Goal: Task Accomplishment & Management: Use online tool/utility

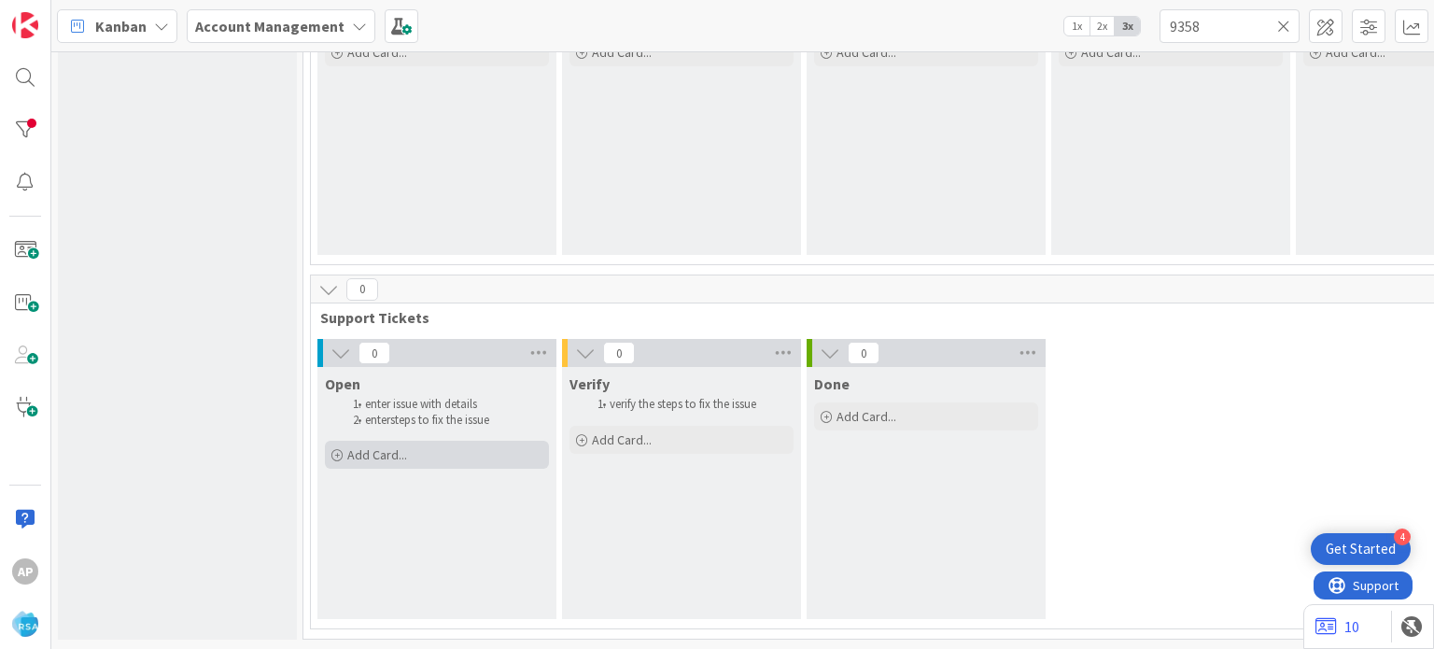
click at [354, 446] on span "Add Card..." at bounding box center [377, 454] width 60 height 17
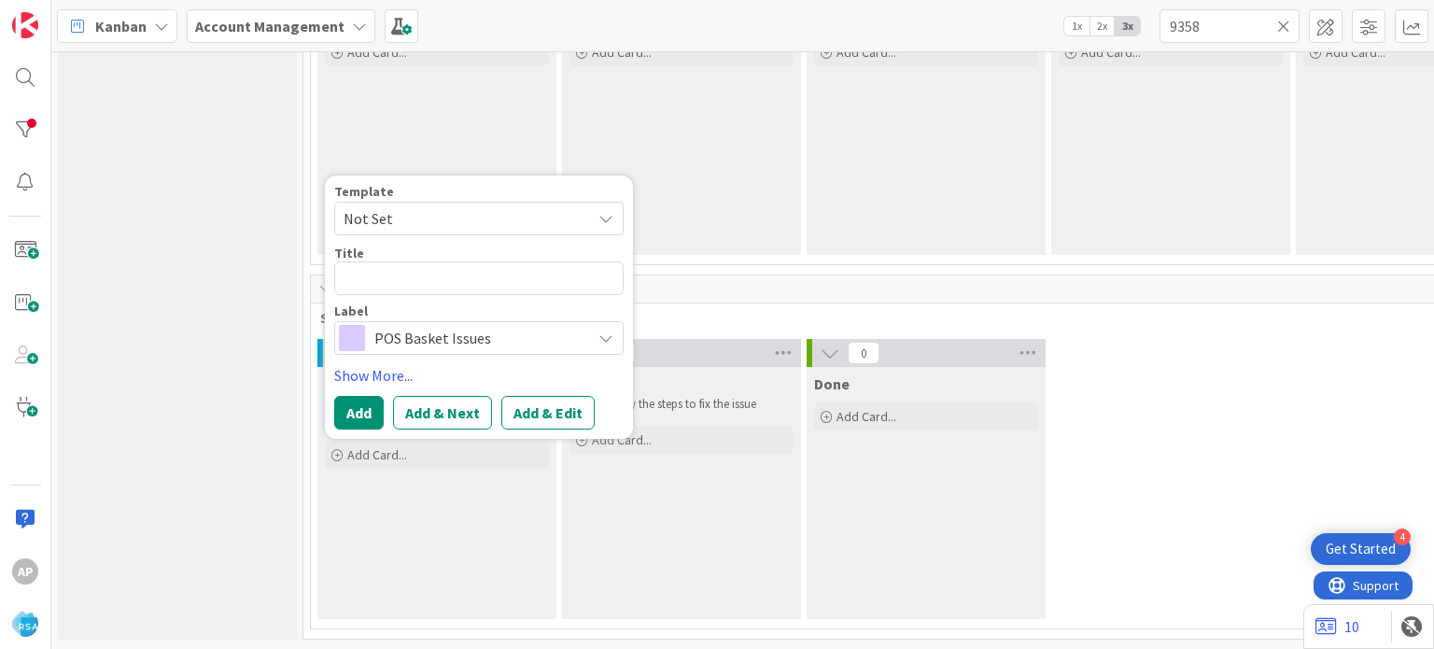
click at [521, 208] on span "Not Set" at bounding box center [459, 218] width 233 height 24
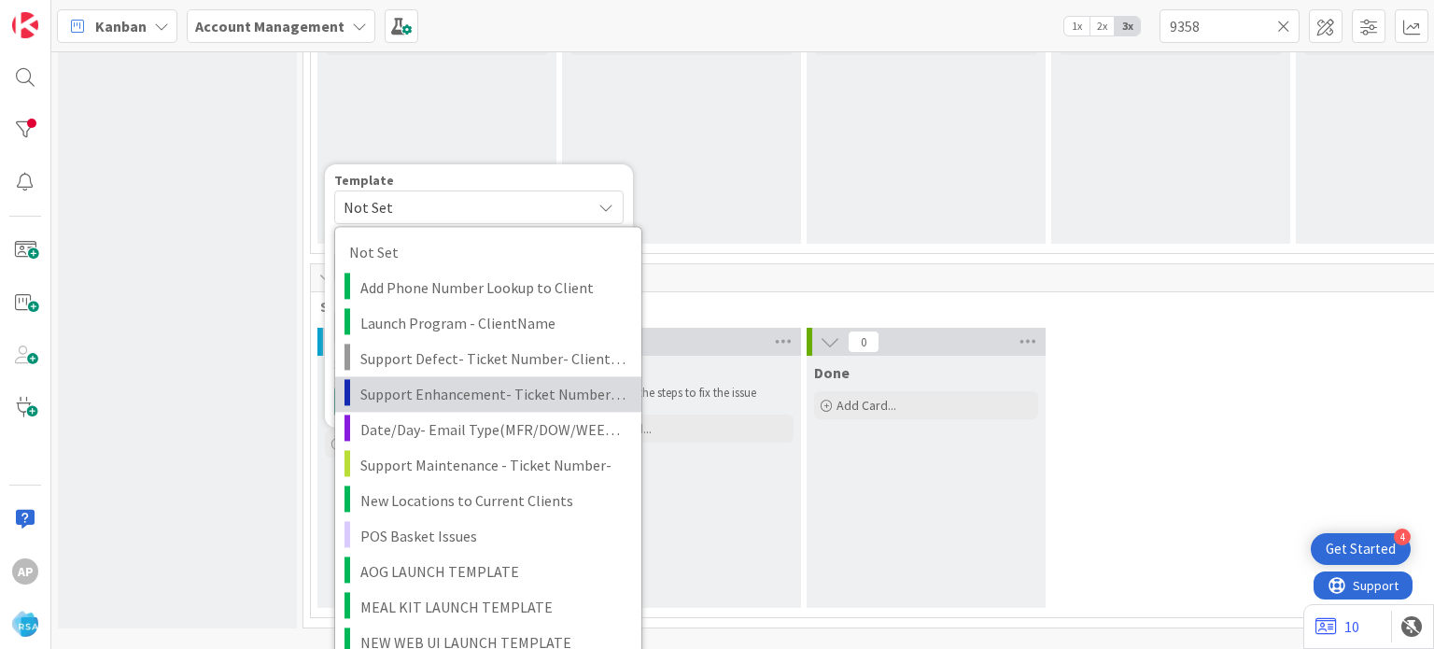
click at [518, 396] on span "Support Enhancement- Ticket Number- Client Name- Product Name" at bounding box center [493, 394] width 267 height 24
type textarea "x"
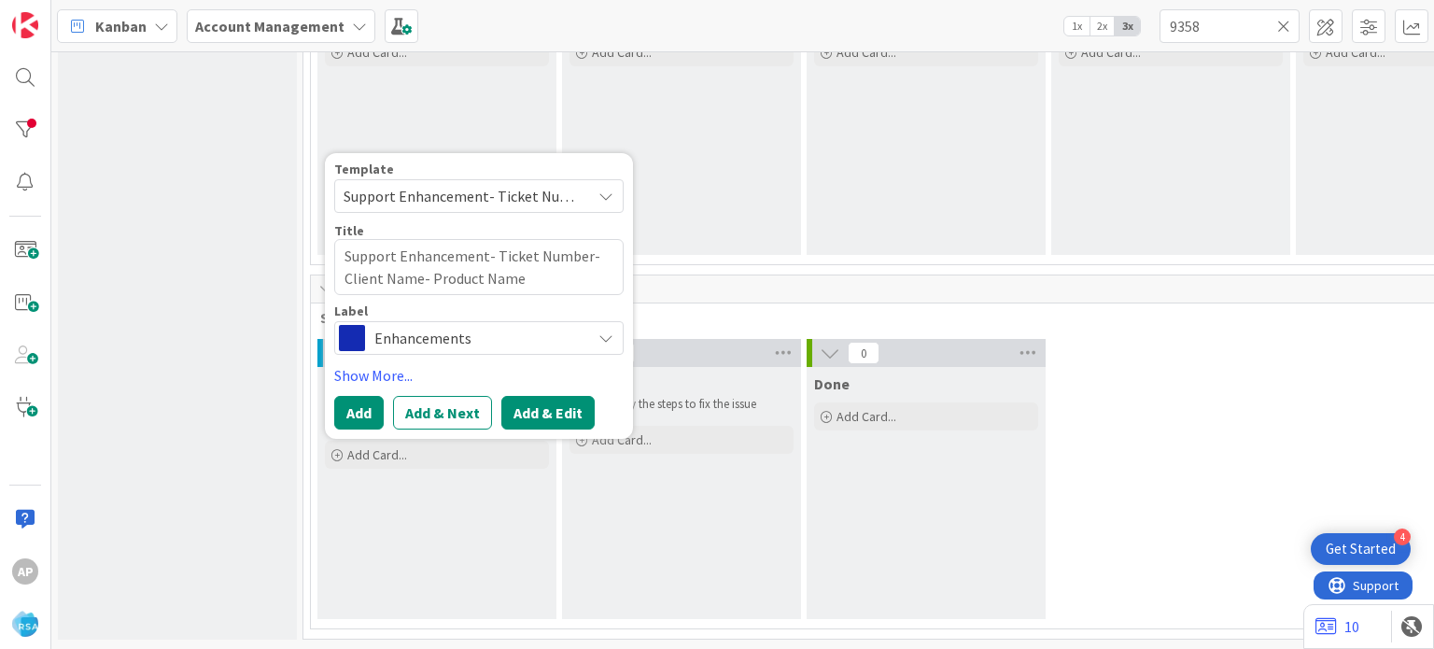
click at [538, 410] on button "Add & Edit" at bounding box center [547, 413] width 93 height 34
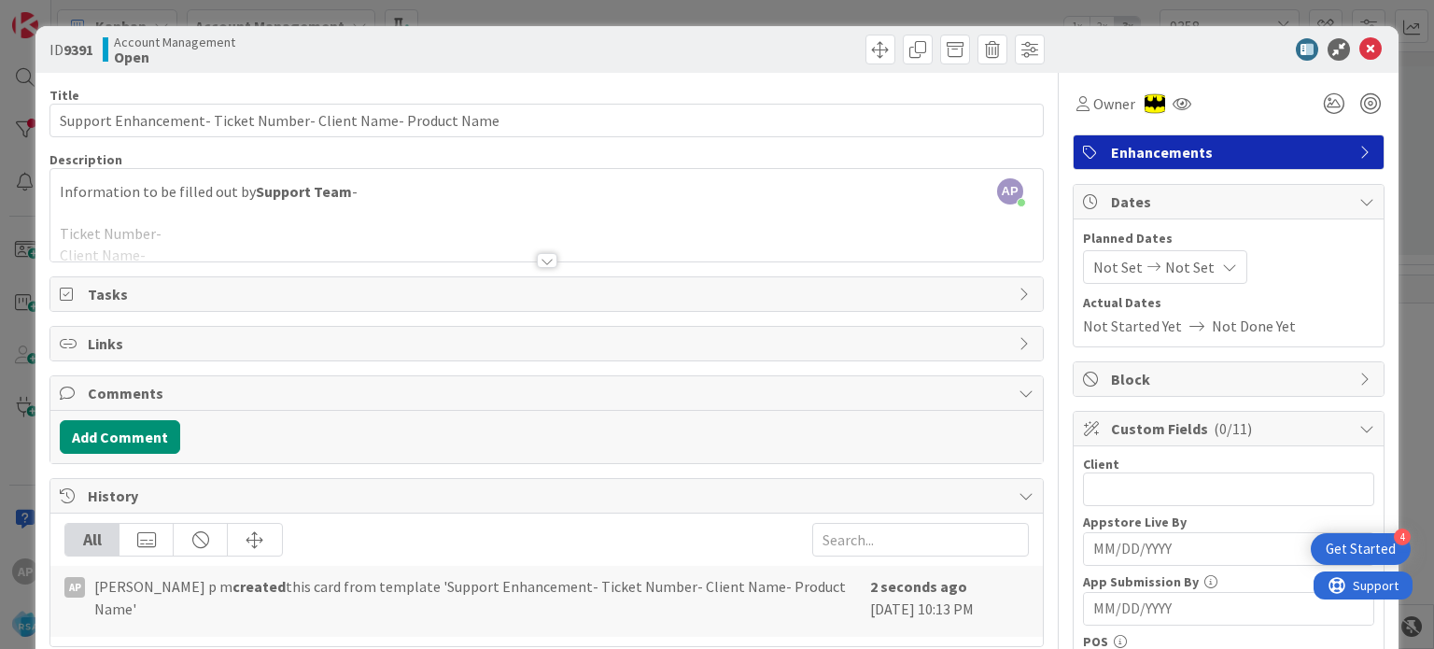
click at [537, 254] on div at bounding box center [547, 260] width 21 height 15
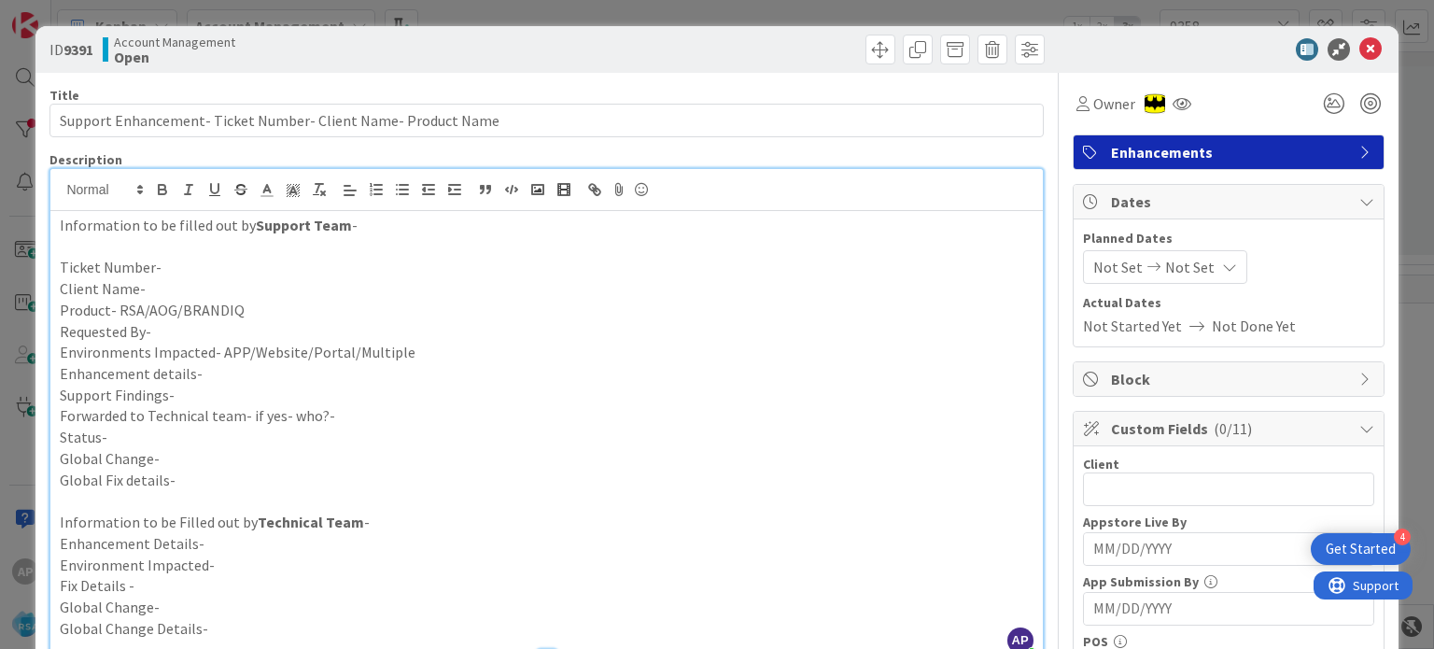
click at [194, 398] on p "Support Findings-" at bounding box center [546, 395] width 973 height 21
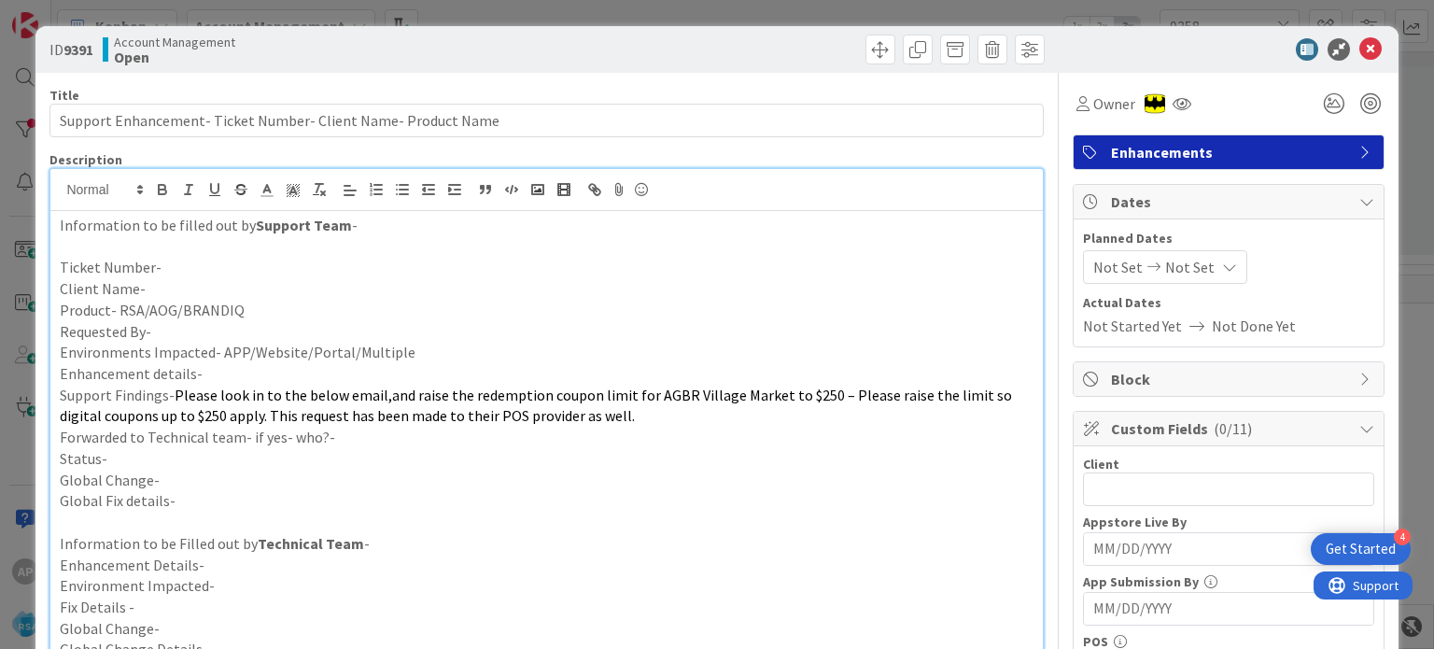
click at [205, 369] on p "Enhancement details-" at bounding box center [546, 373] width 973 height 21
paste div
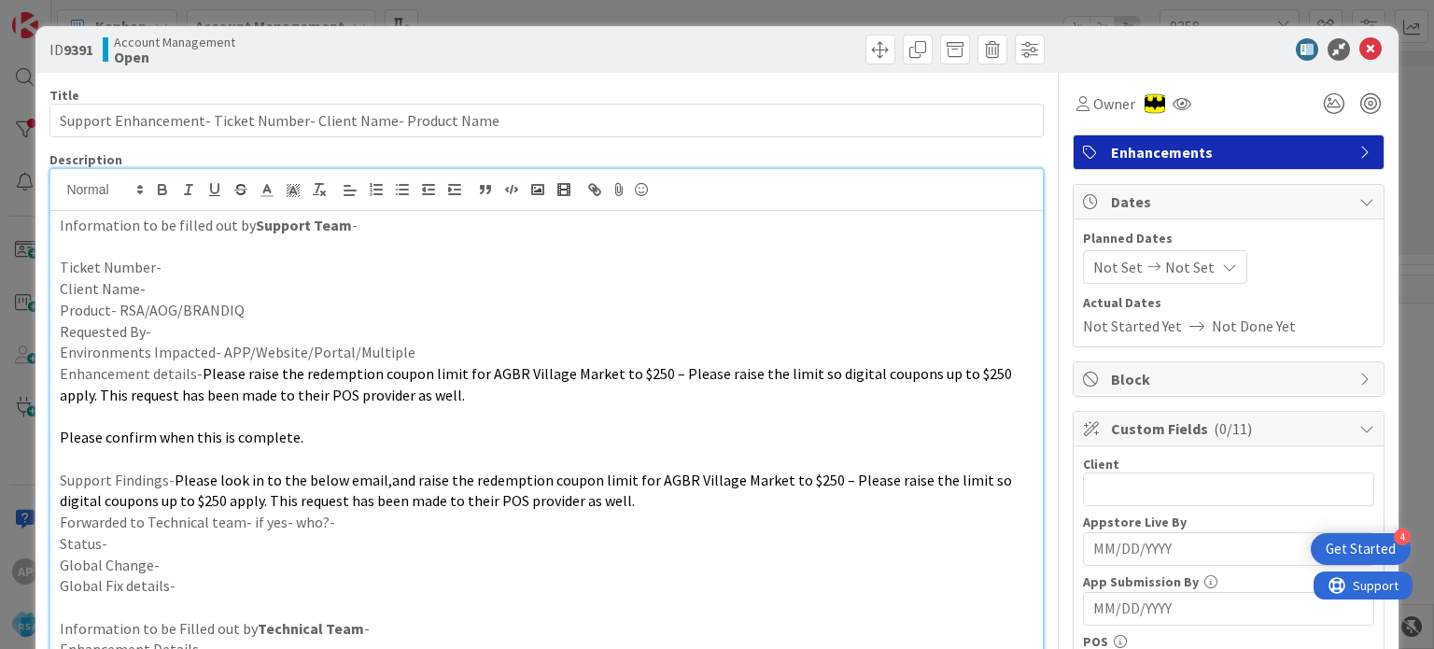
click at [399, 346] on p "Environments Impacted- APP/Website/Portal/Multiple" at bounding box center [546, 352] width 973 height 21
click at [329, 324] on p "Requested By-" at bounding box center [546, 331] width 973 height 21
click at [299, 304] on p "Product- RSA/AOG/BRANDIQ" at bounding box center [546, 310] width 973 height 21
click at [247, 287] on p "Client Name-" at bounding box center [546, 288] width 973 height 21
click at [175, 262] on p "Ticket Number-" at bounding box center [546, 267] width 973 height 21
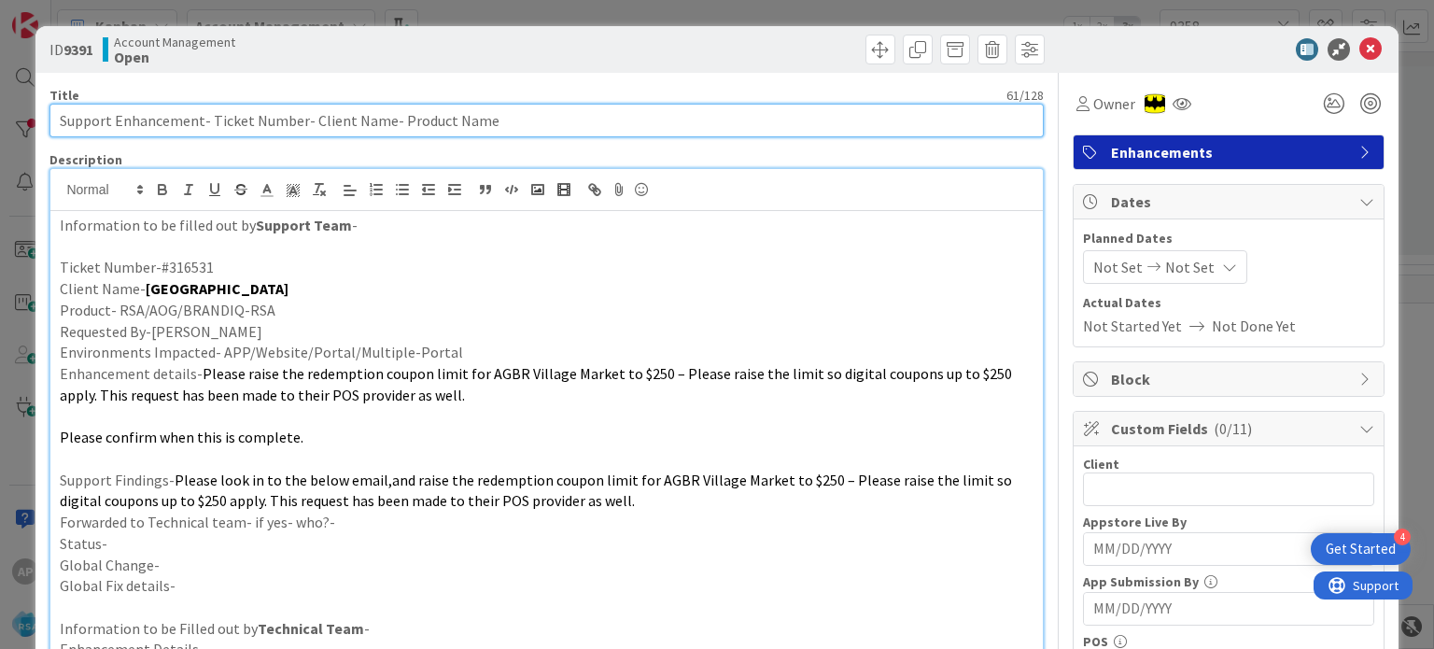
drag, startPoint x: 205, startPoint y: 119, endPoint x: 299, endPoint y: 130, distance: 94.0
click at [299, 130] on input "Support Enhancement- Ticket Number- Client Name- Product Name" at bounding box center [545, 121] width 993 height 34
paste input "#316531"
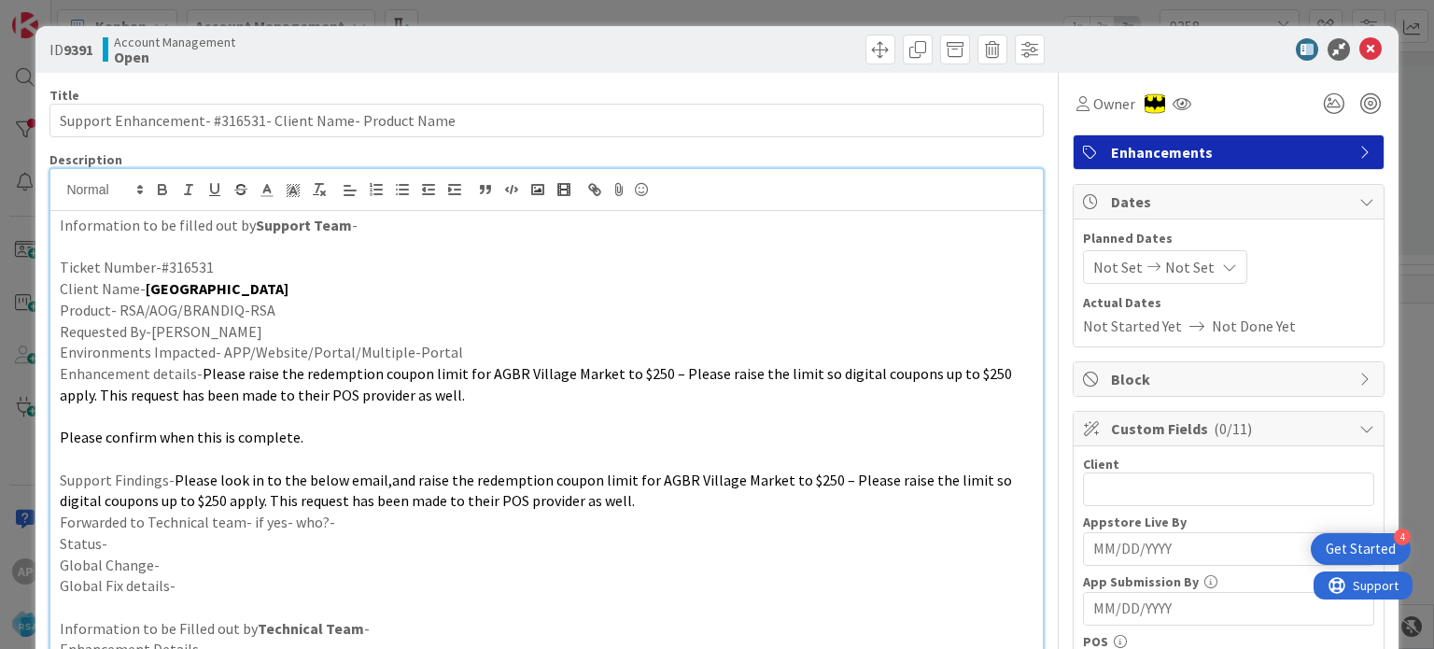
drag, startPoint x: 284, startPoint y: 284, endPoint x: 141, endPoint y: 287, distance: 142.8
click at [141, 287] on p "Client Name- [GEOGRAPHIC_DATA]" at bounding box center [546, 288] width 973 height 21
copy strong "[GEOGRAPHIC_DATA]"
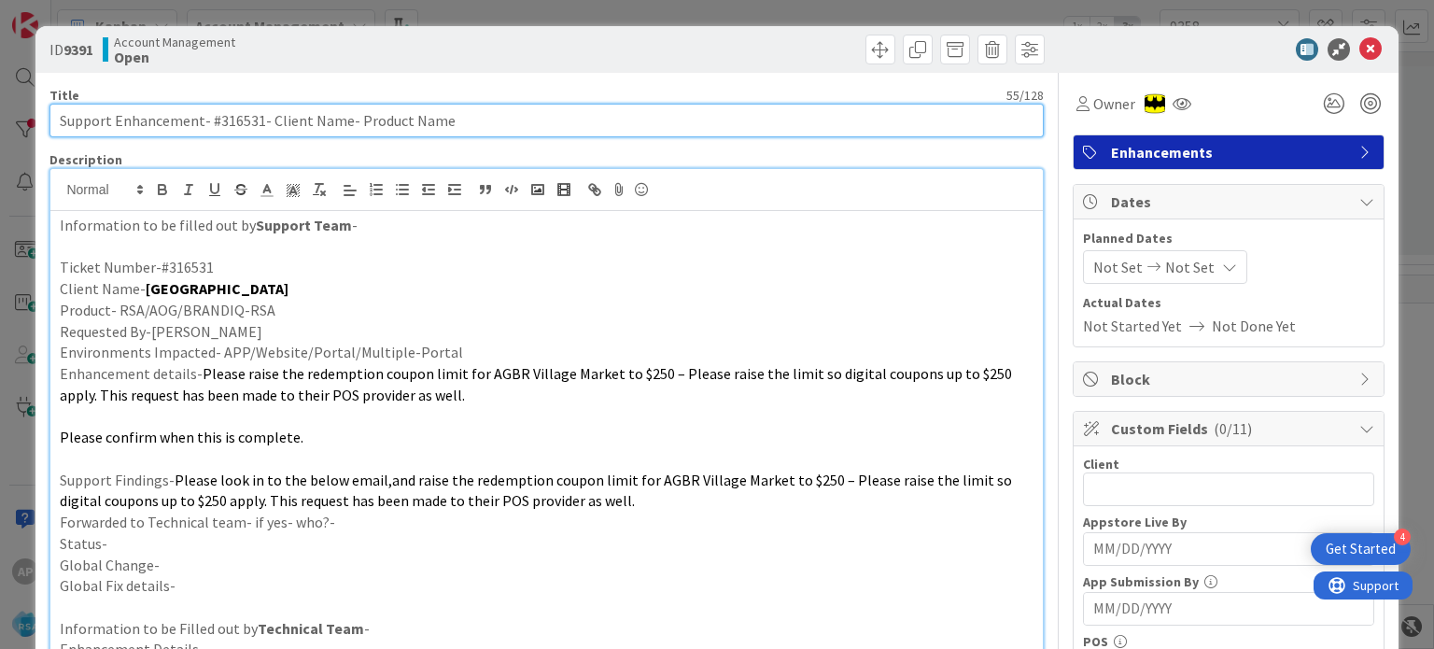
drag, startPoint x: 344, startPoint y: 122, endPoint x: 269, endPoint y: 126, distance: 75.7
click at [269, 126] on input "Support Enhancement- #316531- Client Name- Product Name" at bounding box center [545, 121] width 993 height 34
paste input "[GEOGRAPHIC_DATA]"
drag, startPoint x: 500, startPoint y: 121, endPoint x: 401, endPoint y: 119, distance: 99.0
click at [401, 119] on input "Support Enhancement- #316531- AGBR Village Market- Product Name" at bounding box center [545, 121] width 993 height 34
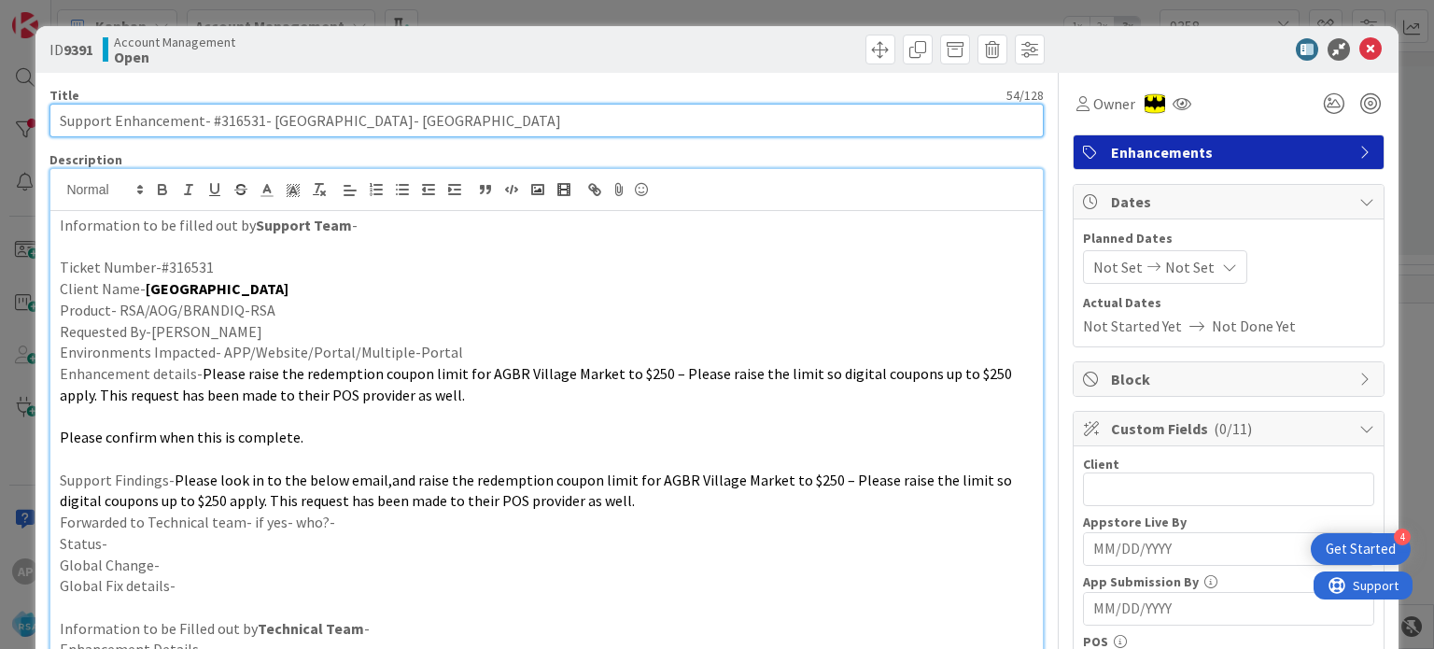
scroll to position [28, 0]
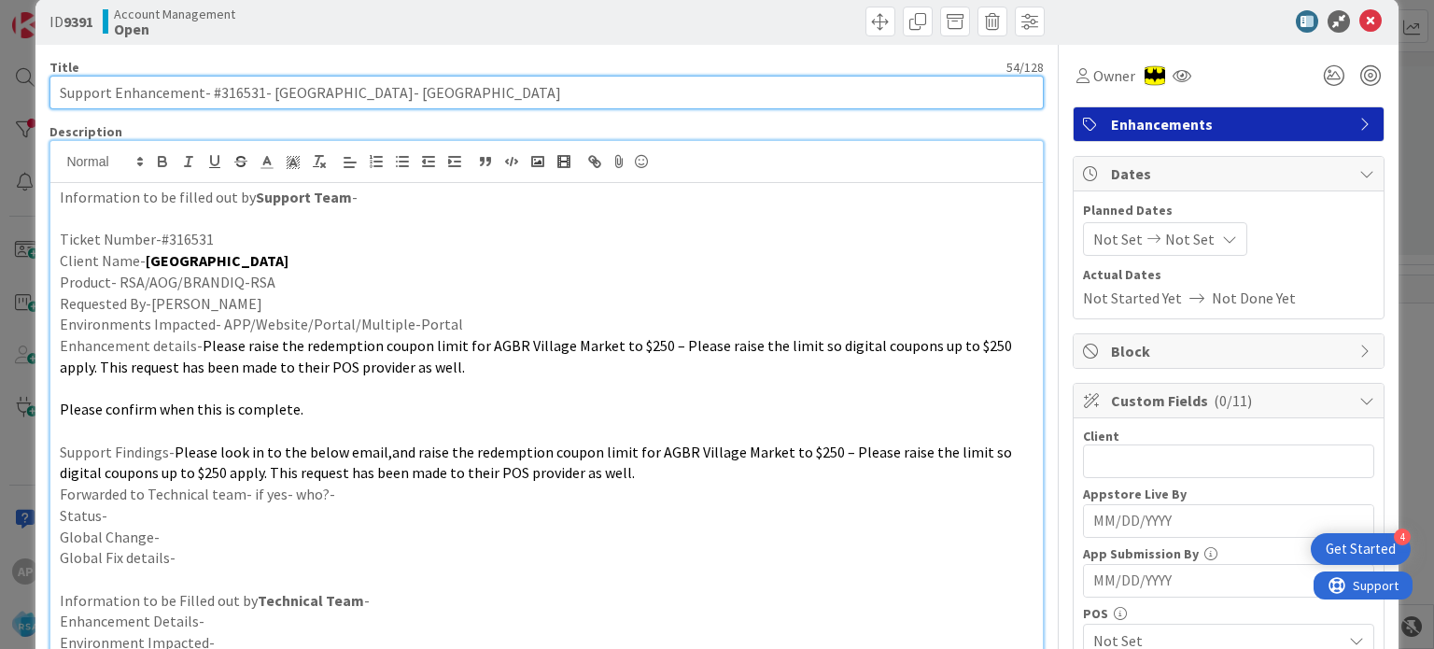
type input "Support Enhancement- #316531- [GEOGRAPHIC_DATA]- [GEOGRAPHIC_DATA]"
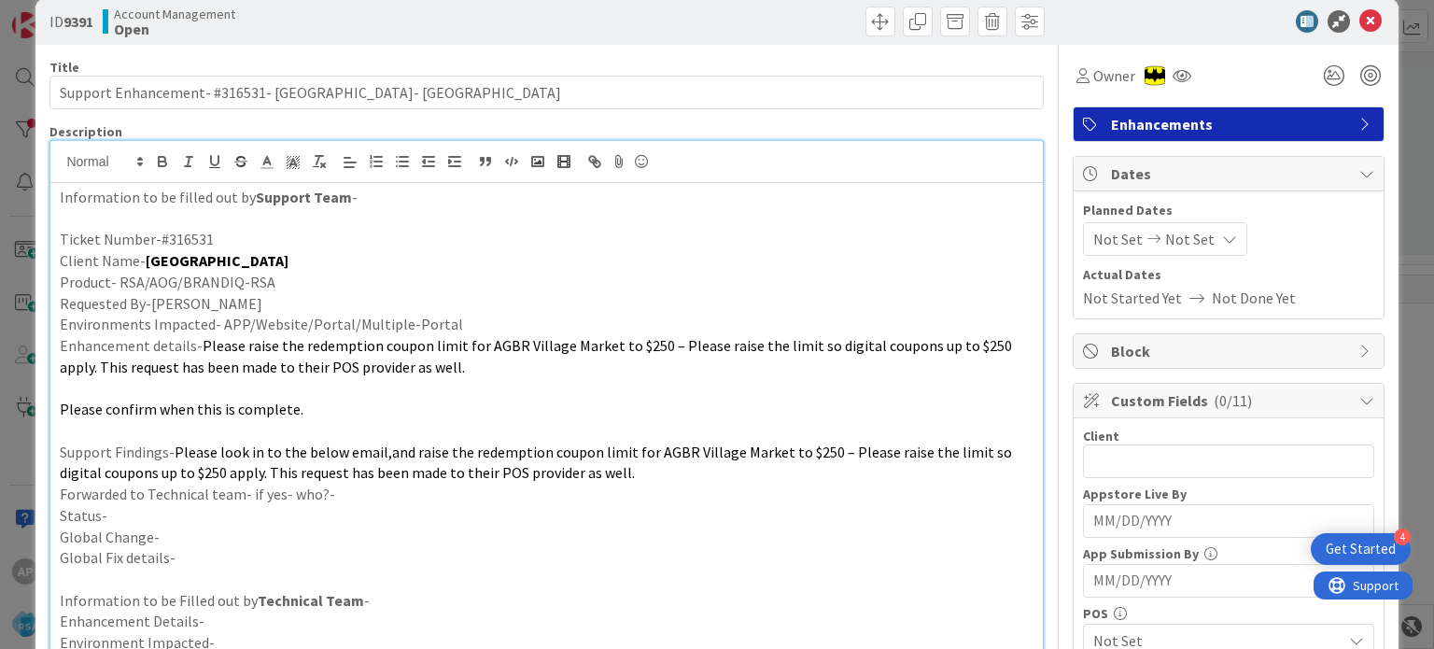
click at [214, 526] on p "Global Change-" at bounding box center [546, 536] width 973 height 21
click at [183, 511] on p "Status-" at bounding box center [546, 515] width 973 height 21
click at [341, 500] on p "Forwarded to Technical team- if yes- who?-" at bounding box center [546, 493] width 973 height 21
click at [1135, 245] on div "Not Set Not Set" at bounding box center [1165, 239] width 164 height 34
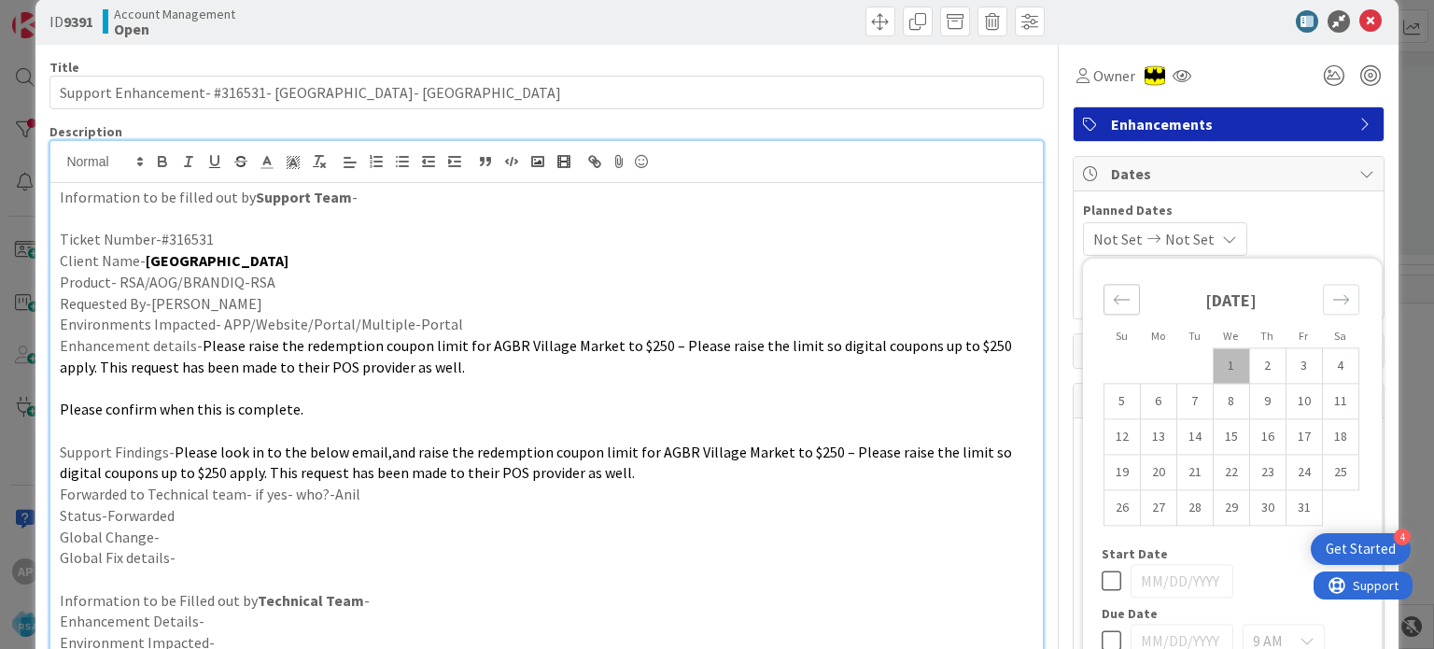
click at [1113, 301] on icon "Move backward to switch to the previous month." at bounding box center [1122, 299] width 18 height 18
click at [1142, 499] on td "29" at bounding box center [1158, 507] width 36 height 35
type input "[DATE]"
click at [1332, 290] on icon "Move forward to switch to the next month." at bounding box center [1341, 299] width 18 height 18
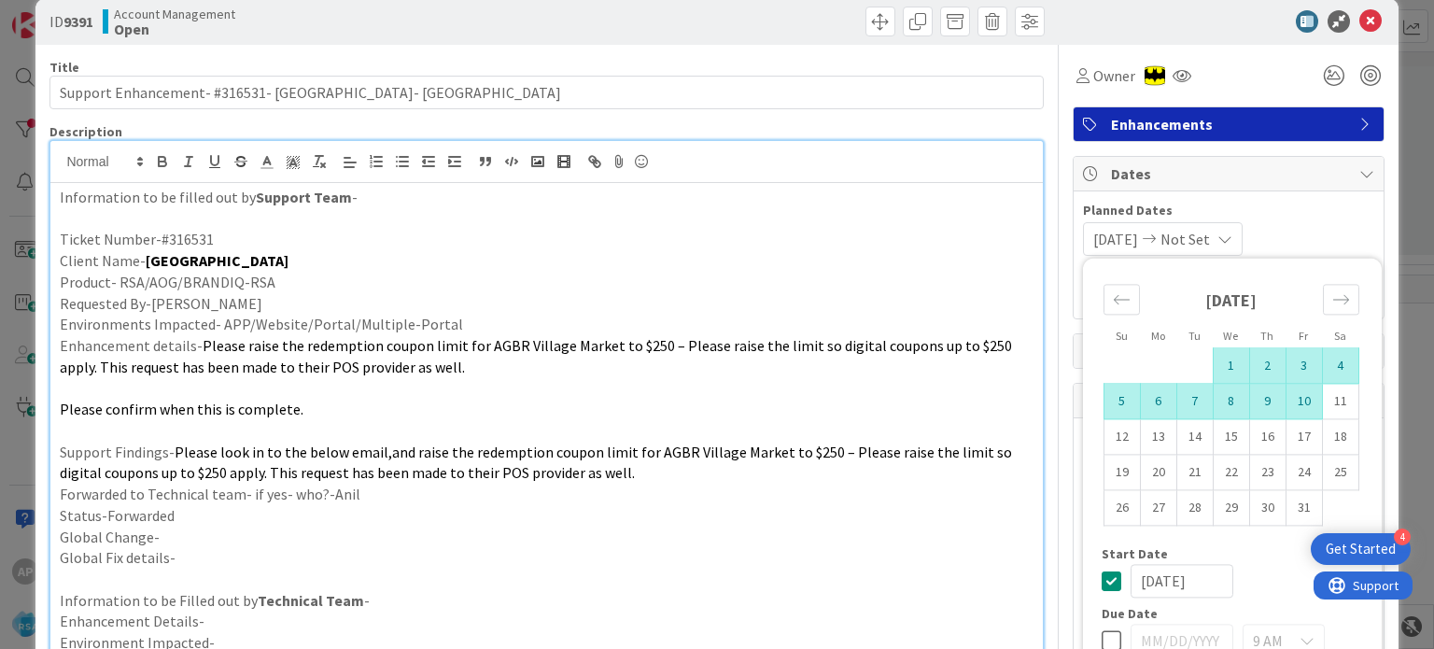
click at [1286, 401] on td "10" at bounding box center [1303, 401] width 36 height 35
type input "[DATE]"
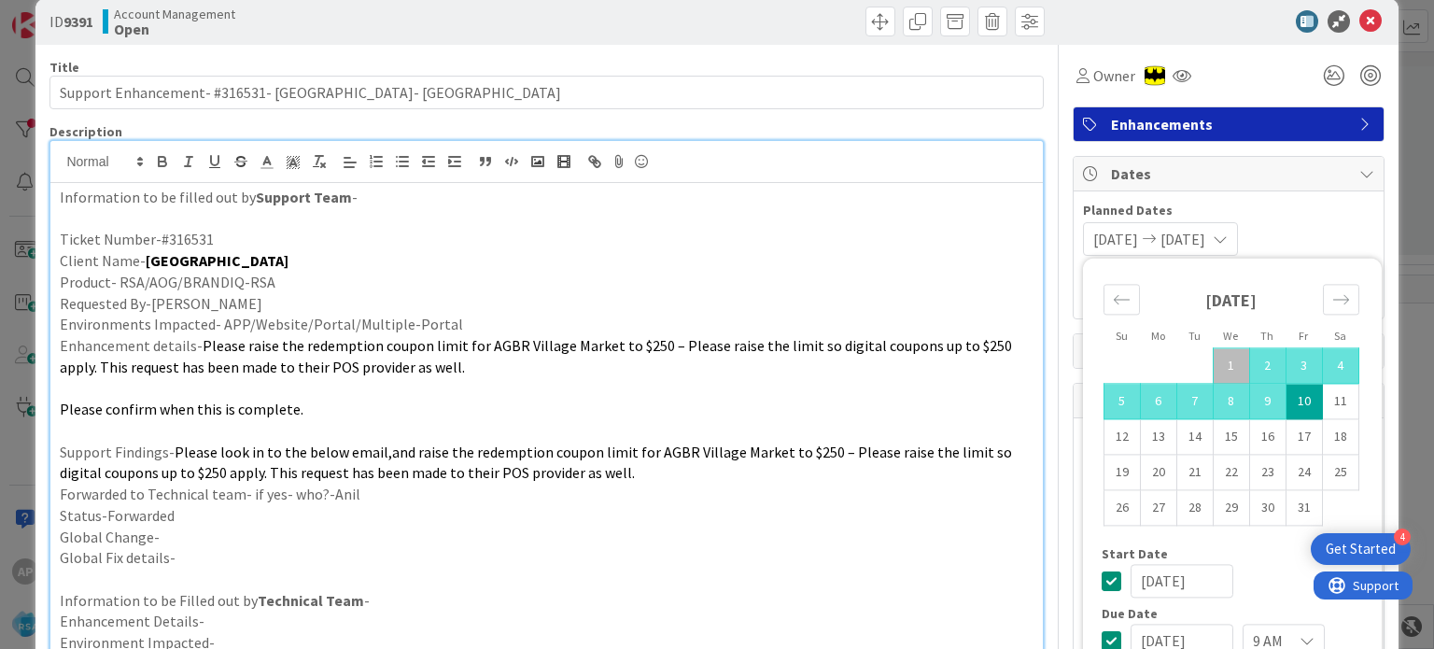
click at [880, 438] on p at bounding box center [546, 430] width 973 height 21
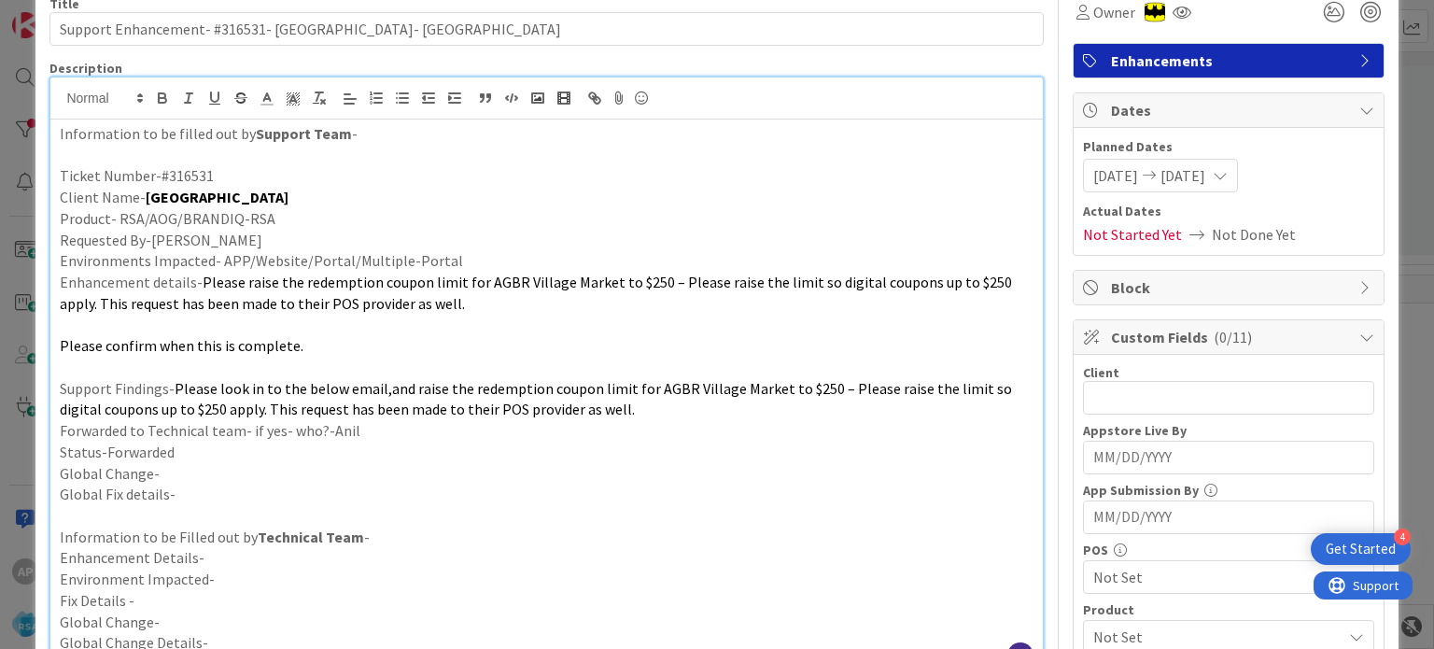
scroll to position [86, 0]
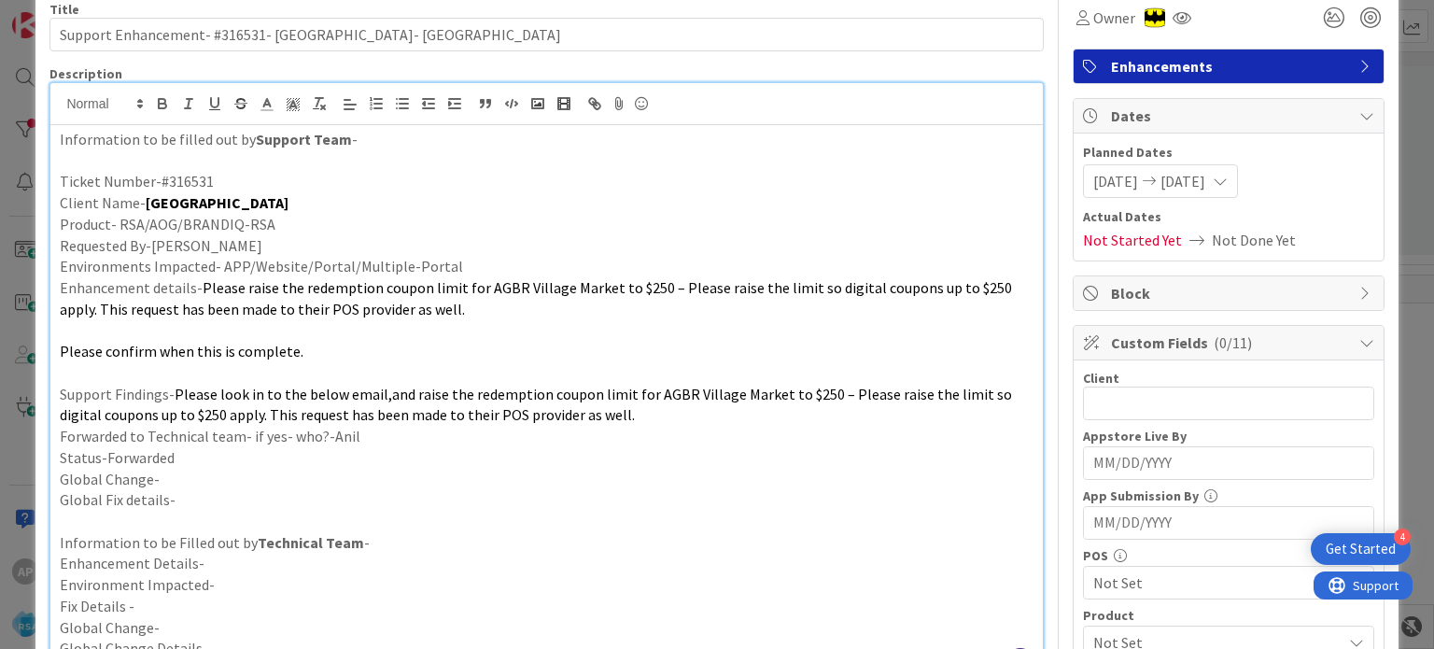
drag, startPoint x: 286, startPoint y: 197, endPoint x: 142, endPoint y: 203, distance: 143.8
click at [142, 203] on p "Client Name- [GEOGRAPHIC_DATA]" at bounding box center [546, 202] width 973 height 21
copy strong "[GEOGRAPHIC_DATA]"
click at [1109, 395] on input "text" at bounding box center [1228, 403] width 291 height 34
paste input "[GEOGRAPHIC_DATA]"
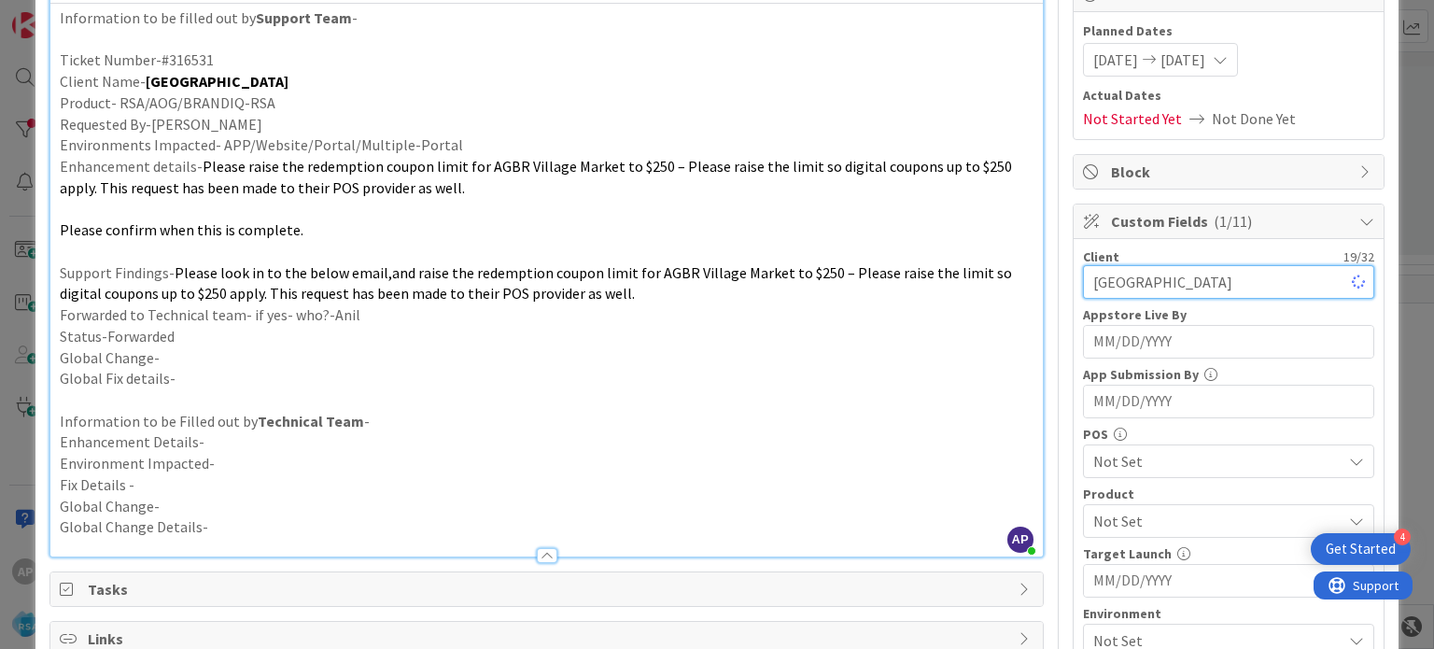
scroll to position [209, 0]
type input "[GEOGRAPHIC_DATA]"
click at [941, 431] on p "Enhancement Details-" at bounding box center [546, 439] width 973 height 21
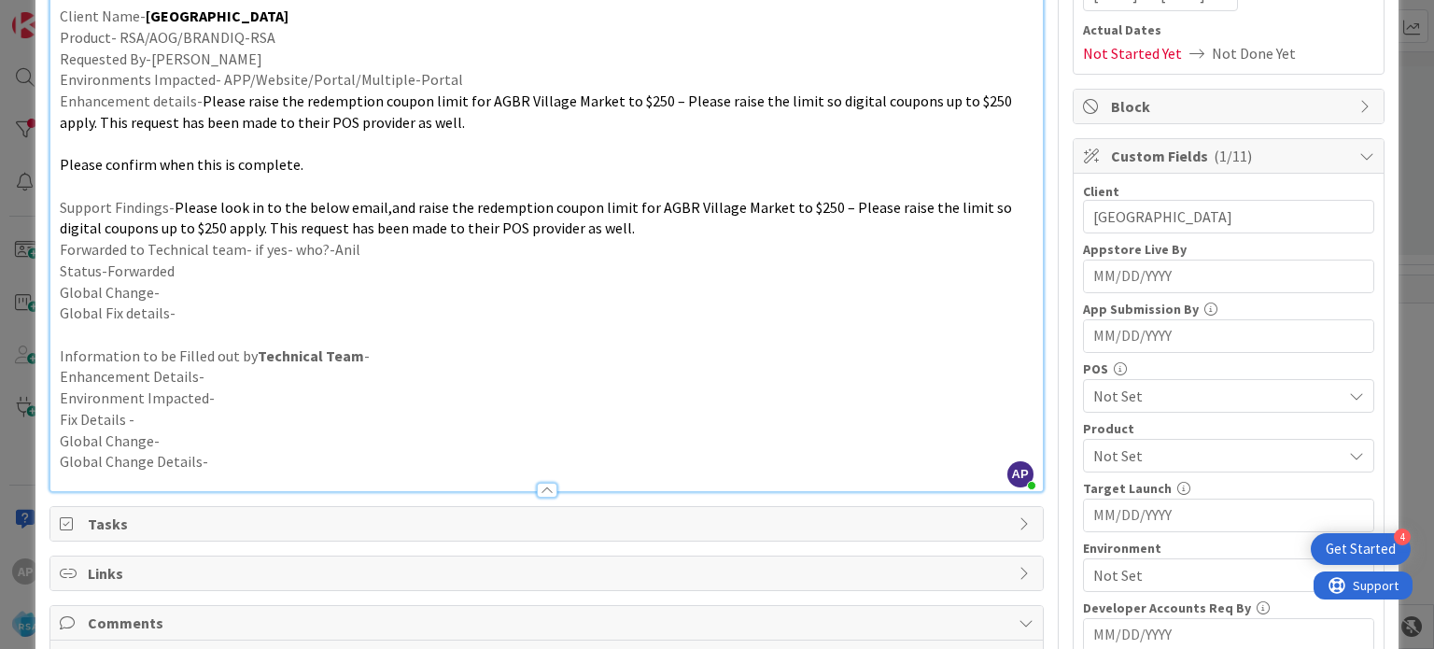
scroll to position [274, 0]
click at [1149, 449] on span "Not Set" at bounding box center [1217, 453] width 248 height 22
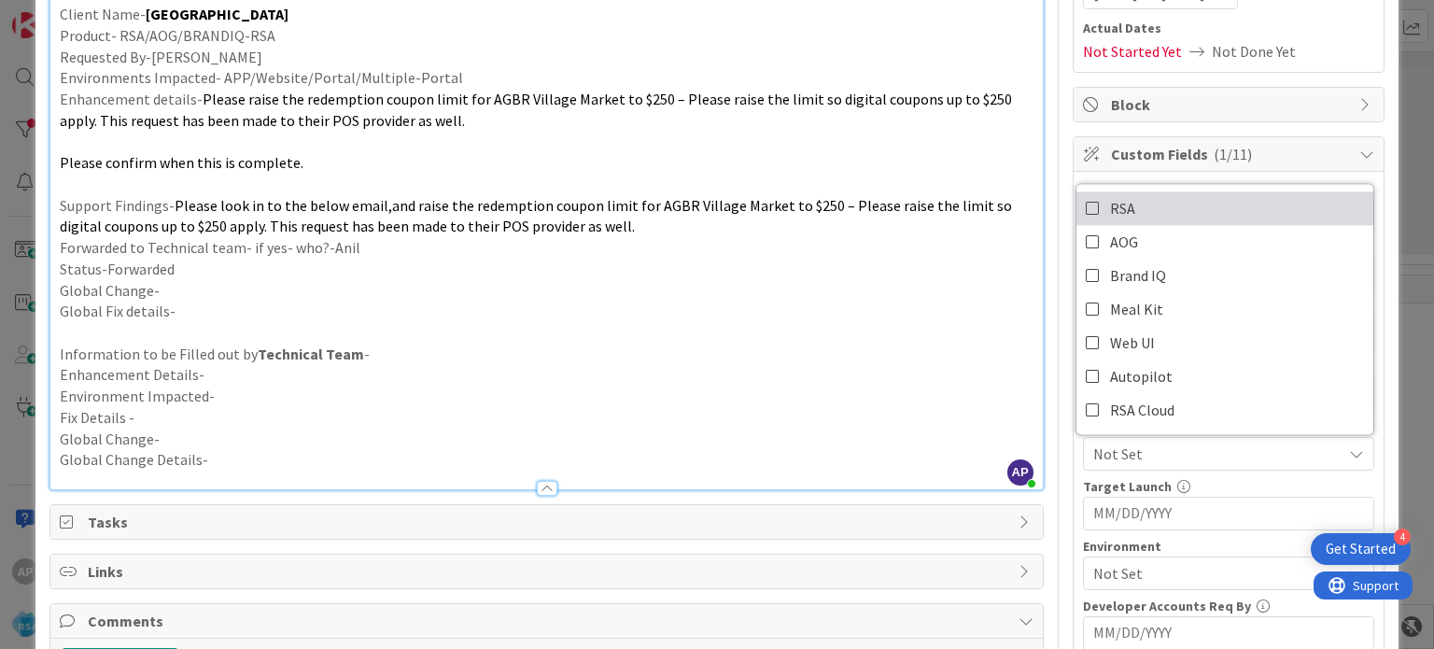
click at [1085, 197] on icon at bounding box center [1092, 208] width 15 height 28
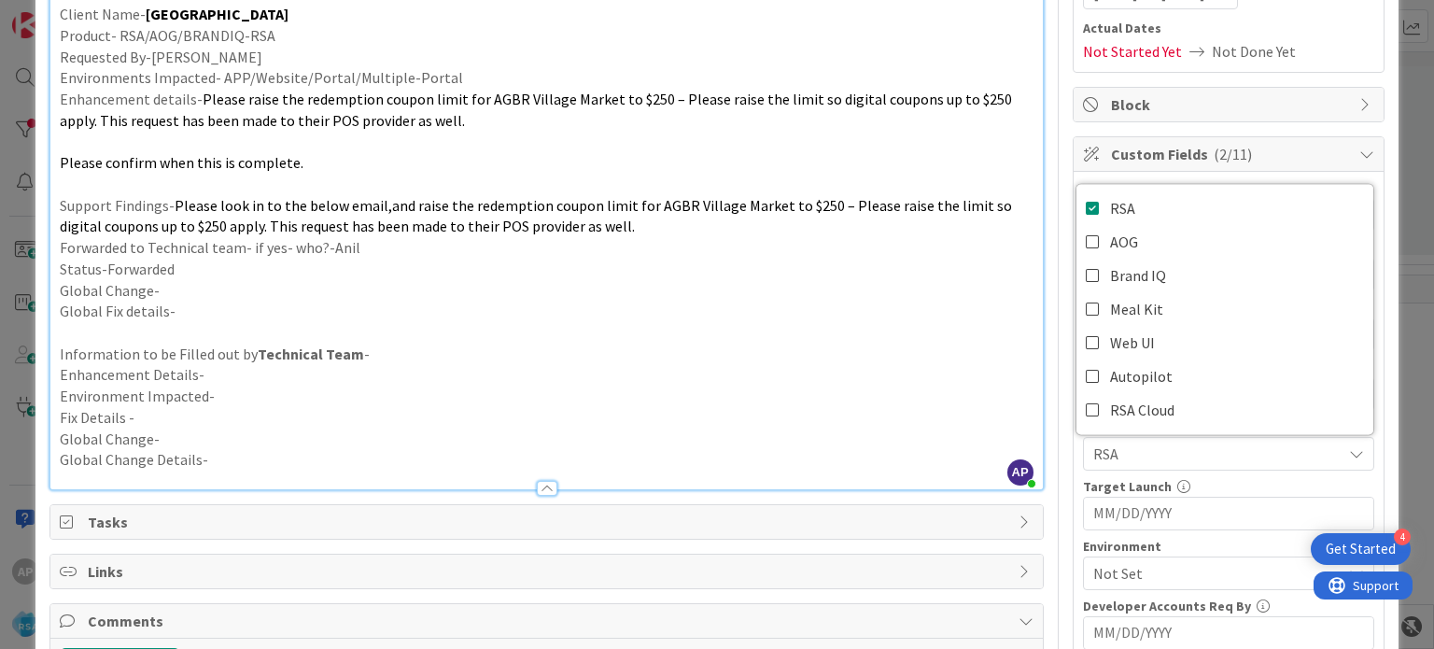
click at [976, 314] on p "Global Fix details-" at bounding box center [546, 311] width 973 height 21
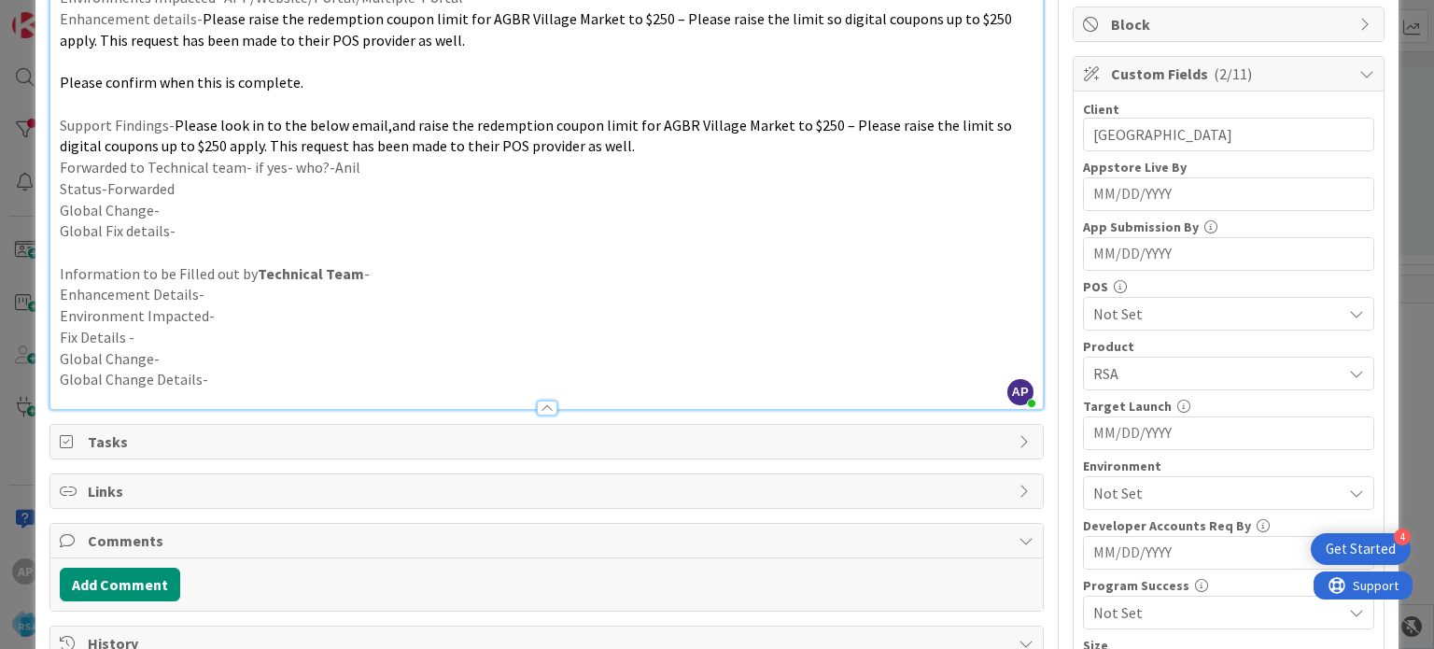
scroll to position [357, 0]
click at [1126, 482] on span "Not Set" at bounding box center [1217, 490] width 248 height 22
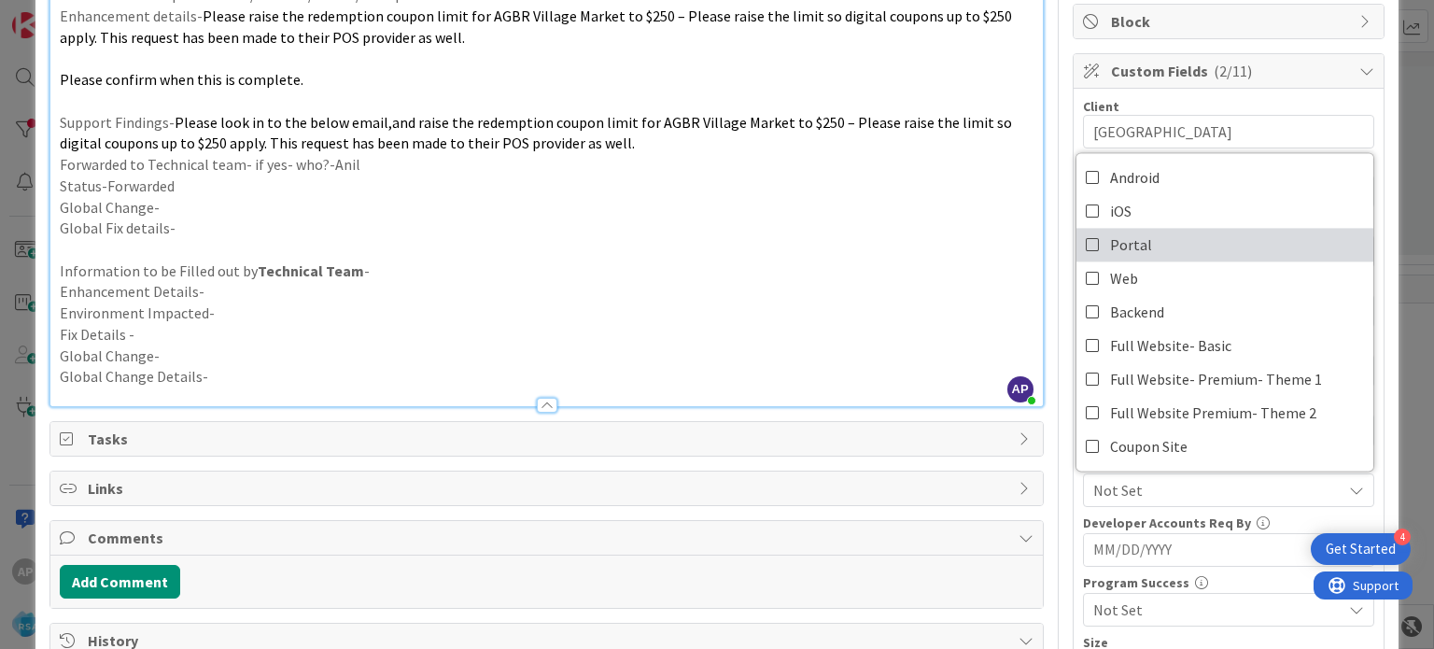
click at [1113, 231] on span "Portal" at bounding box center [1131, 245] width 42 height 28
click at [895, 291] on p "Enhancement Details-" at bounding box center [546, 291] width 973 height 21
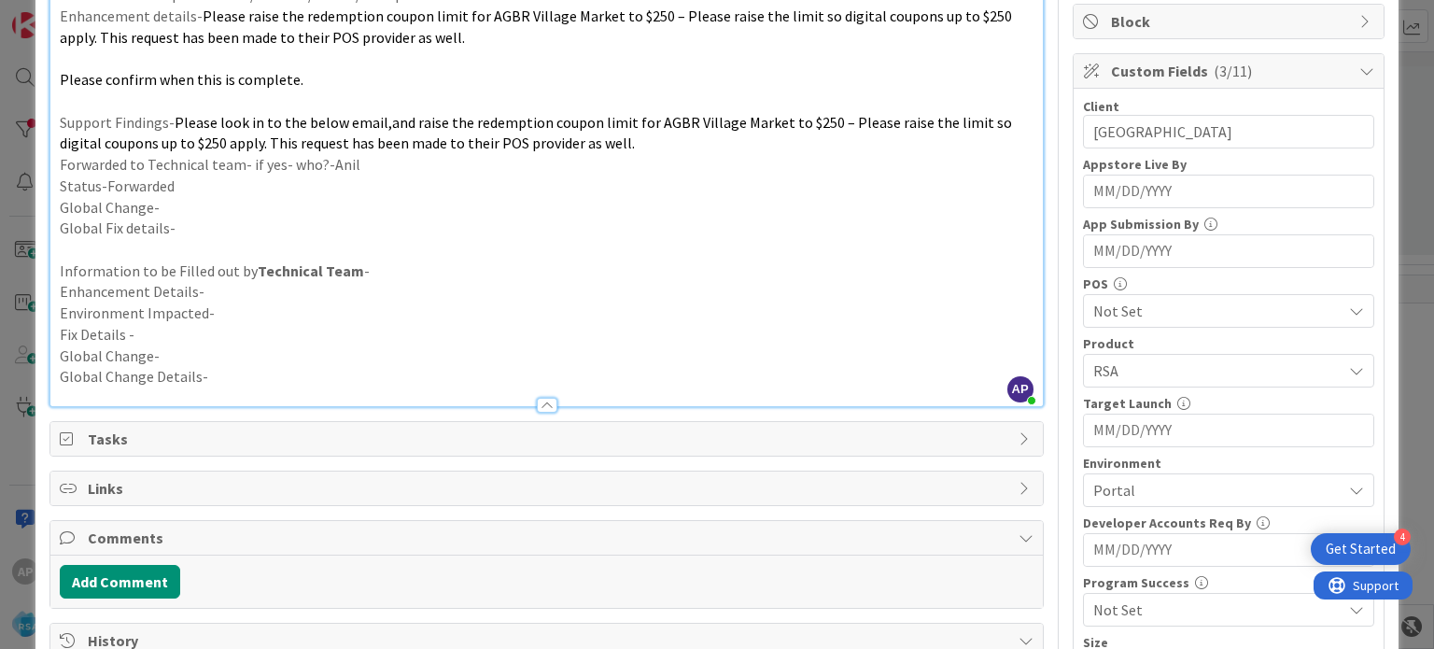
scroll to position [0, 0]
